Goal: Find specific page/section: Locate a particular part of the current website

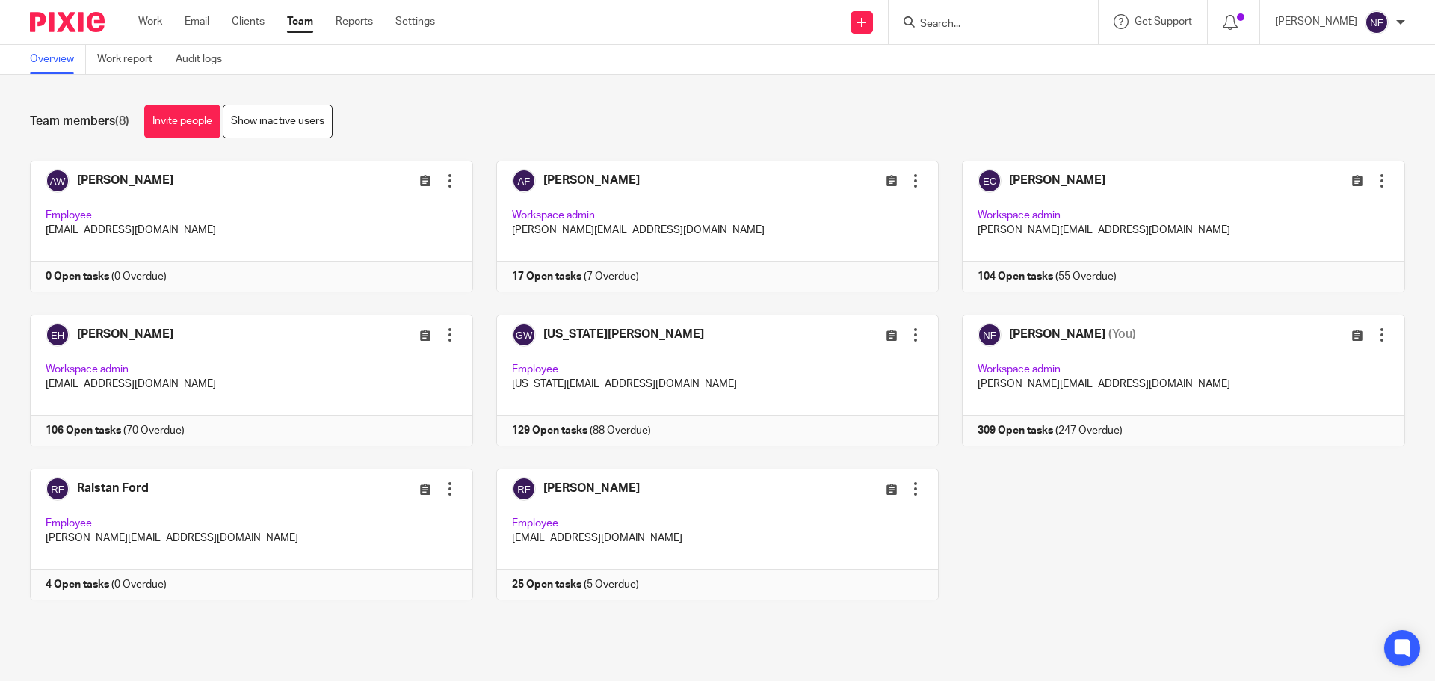
click at [1024, 30] on input "Search" at bounding box center [986, 24] width 135 height 13
type input "cs"
click at [1027, 59] on link at bounding box center [1042, 64] width 253 height 34
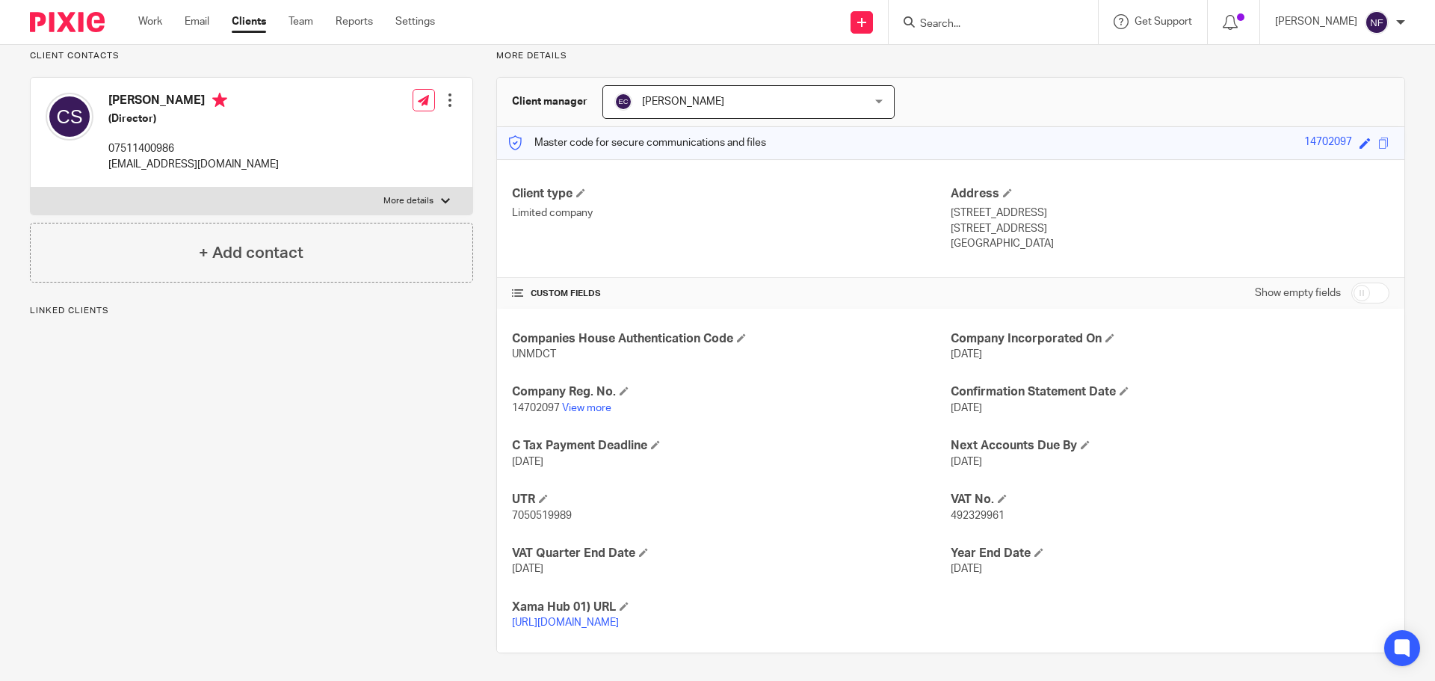
scroll to position [127, 0]
click at [1033, 21] on input "Search" at bounding box center [986, 24] width 135 height 13
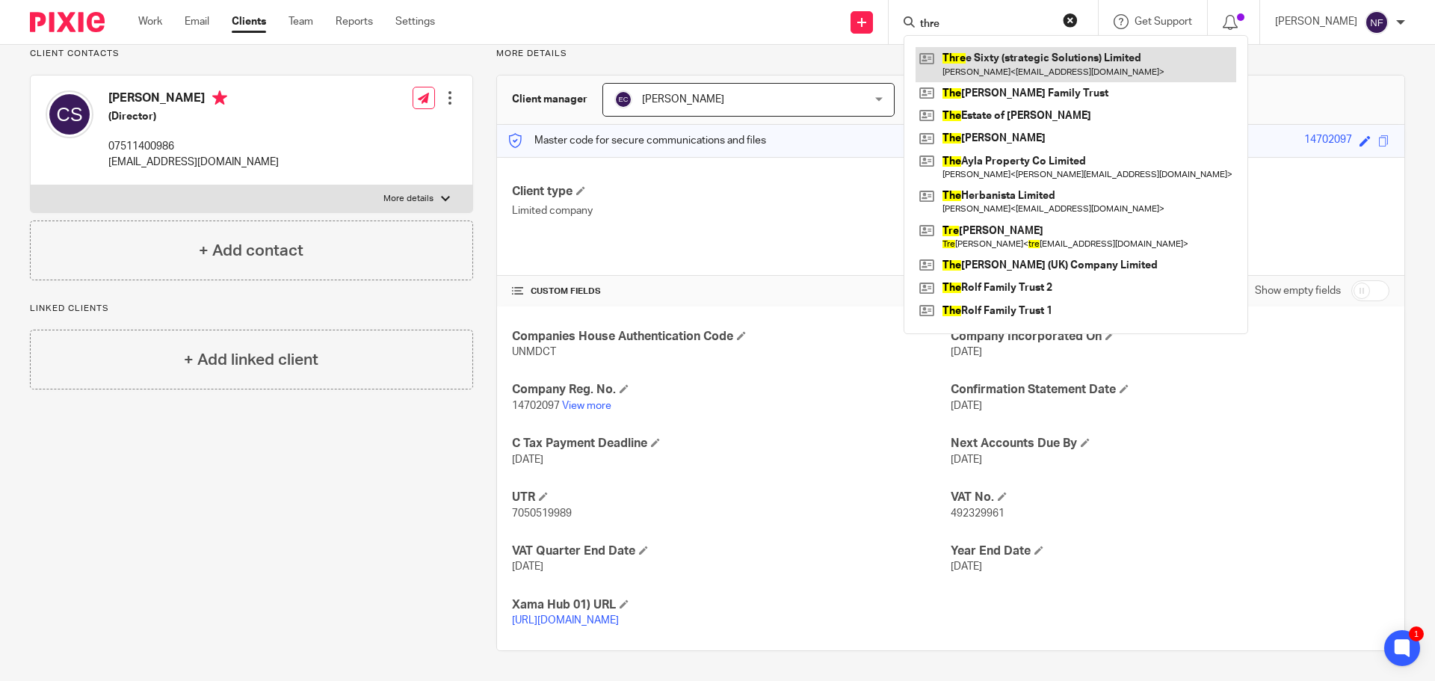
type input "thre"
click at [1022, 64] on link at bounding box center [1076, 64] width 321 height 34
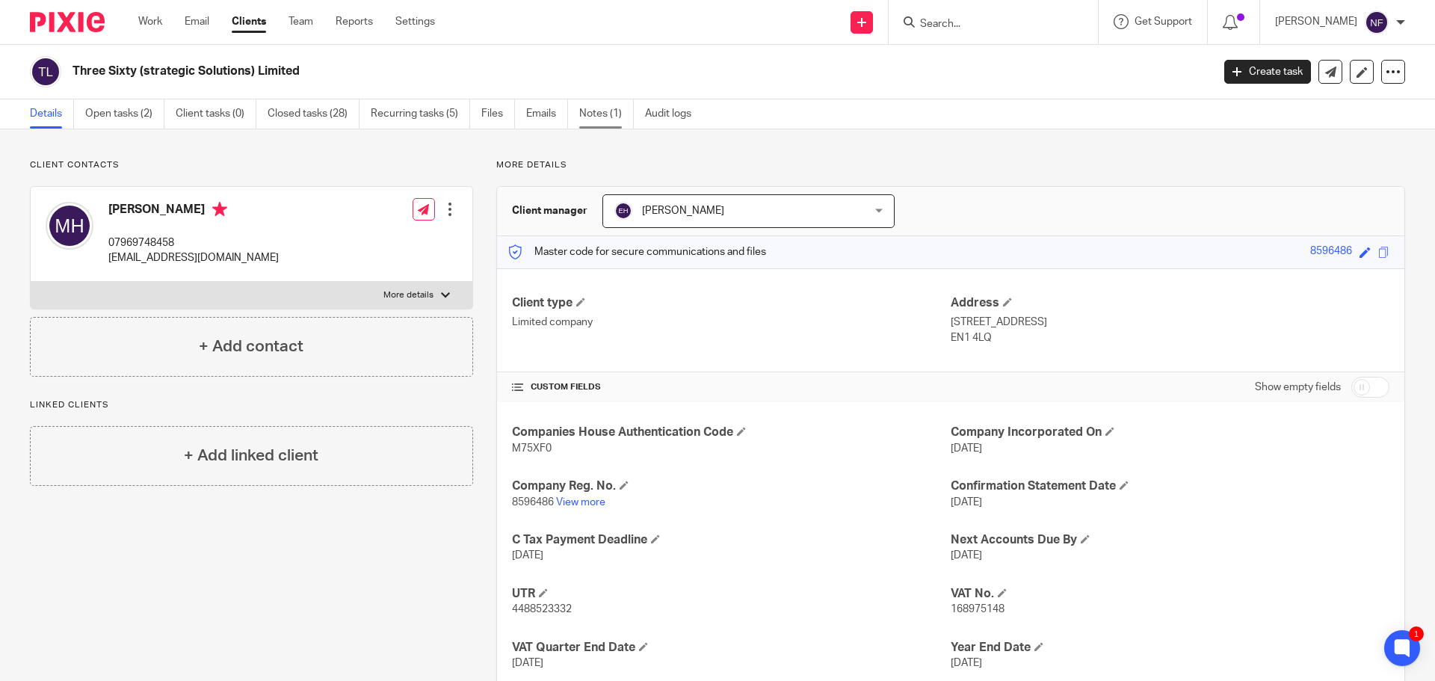
click at [599, 116] on link "Notes (1)" at bounding box center [606, 113] width 55 height 29
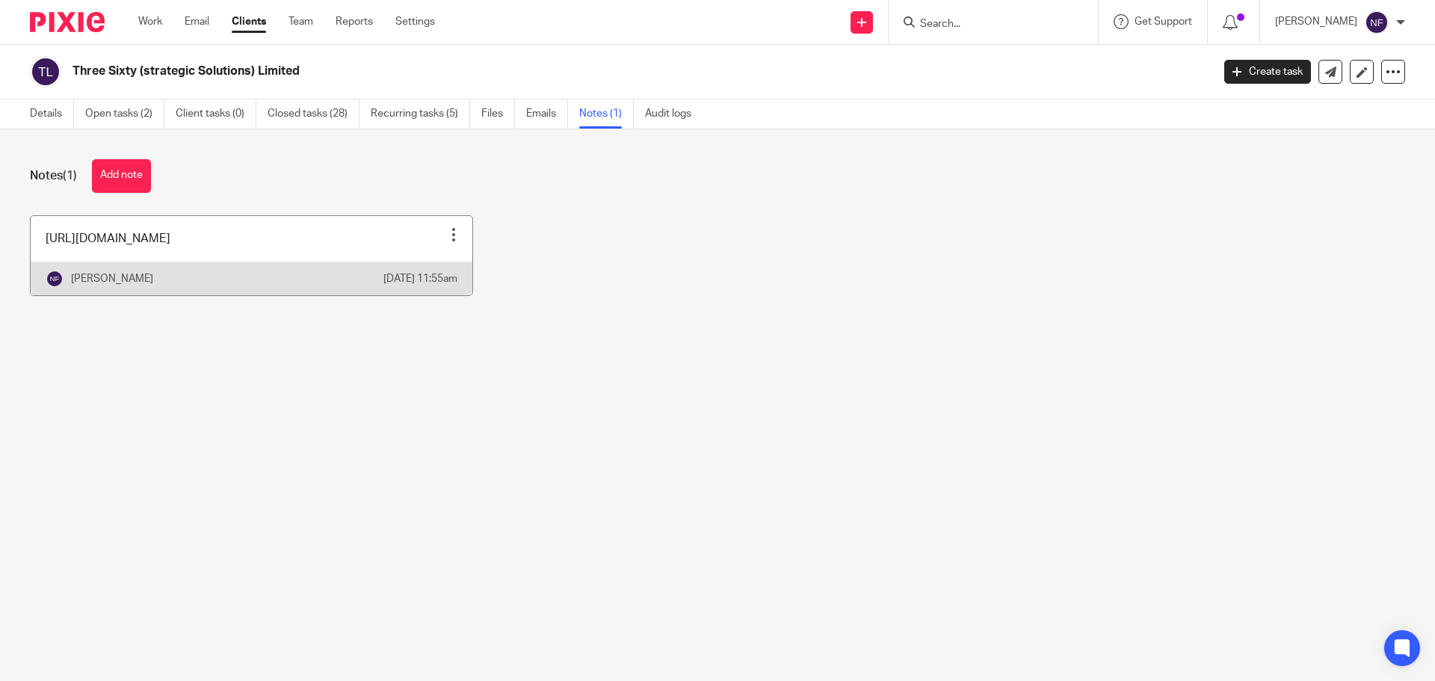
click at [262, 257] on link at bounding box center [252, 255] width 442 height 79
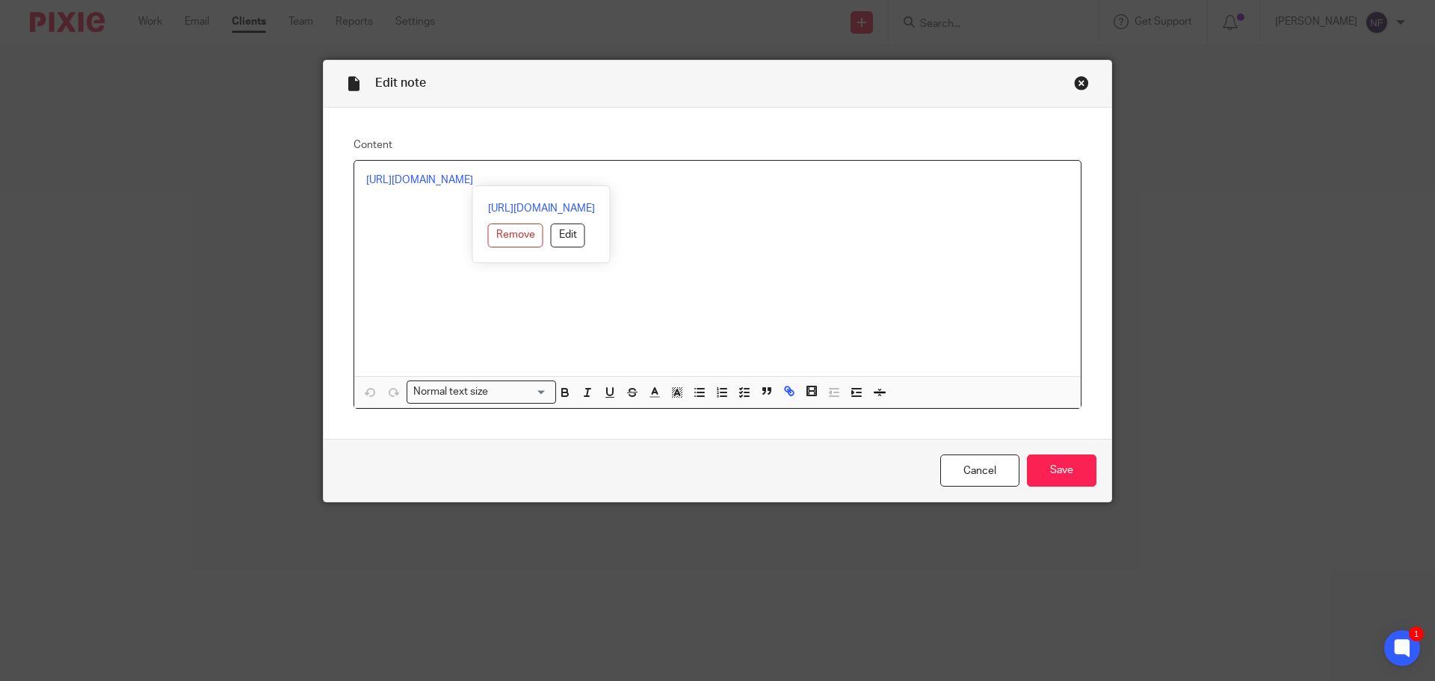
drag, startPoint x: 709, startPoint y: 179, endPoint x: 360, endPoint y: 173, distance: 349.1
click at [366, 173] on p "[URL][DOMAIN_NAME]" at bounding box center [717, 180] width 703 height 15
copy link "[URL][DOMAIN_NAME]"
click at [754, 195] on p at bounding box center [717, 195] width 703 height 15
drag, startPoint x: 728, startPoint y: 179, endPoint x: 513, endPoint y: 176, distance: 214.5
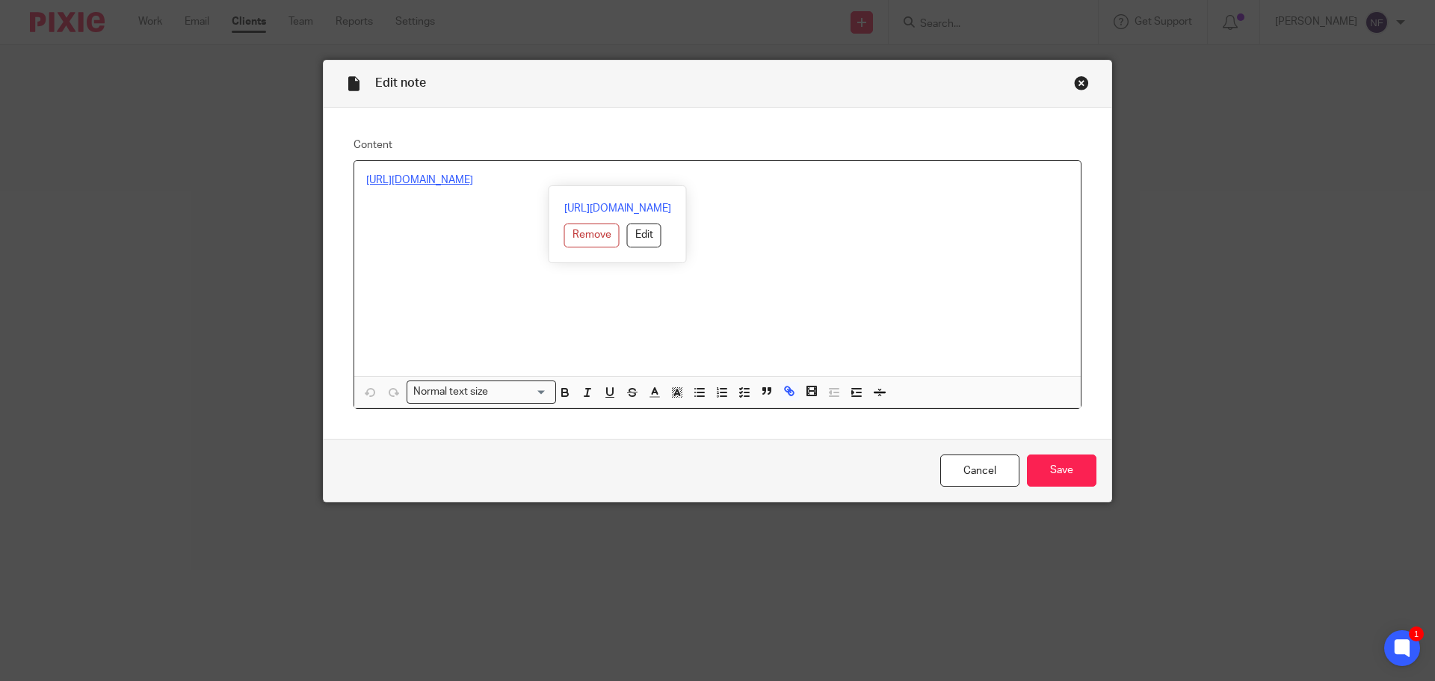
click at [513, 176] on p "[URL][DOMAIN_NAME]" at bounding box center [717, 180] width 703 height 15
copy link "vatuk/vatreturn/2019-10-01--2019-12-31"
